Goal: Task Accomplishment & Management: Complete application form

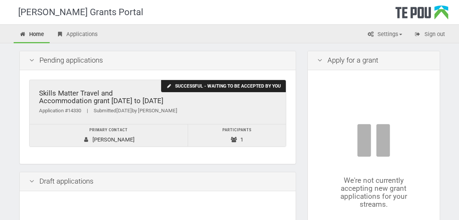
click at [117, 114] on div "Application #14330 | Submitted [DATE] by [PERSON_NAME]" at bounding box center [157, 111] width 237 height 8
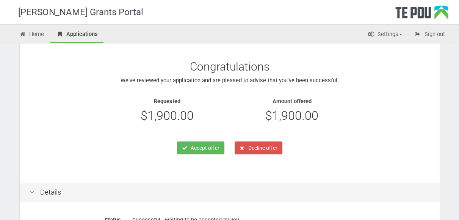
scroll to position [72, 0]
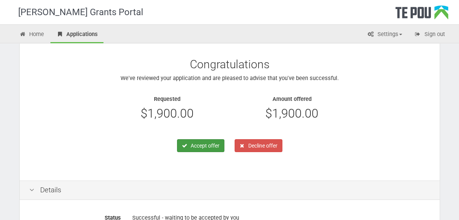
click at [200, 142] on button "Accept offer" at bounding box center [200, 145] width 47 height 13
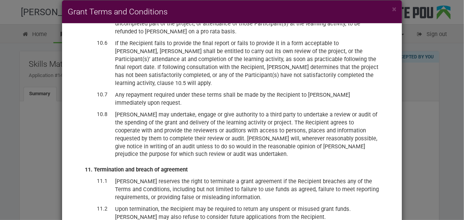
scroll to position [1905, 0]
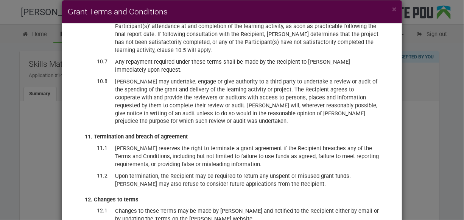
checkbox input "true"
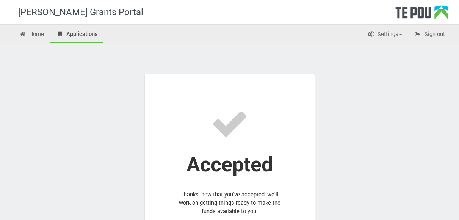
scroll to position [96, 0]
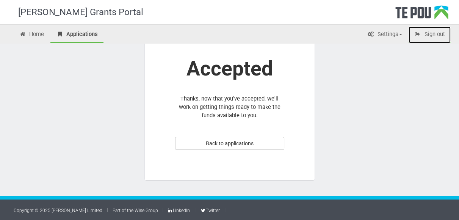
click at [435, 36] on link "Sign out" at bounding box center [429, 35] width 42 height 17
